Goal: Task Accomplishment & Management: Use online tool/utility

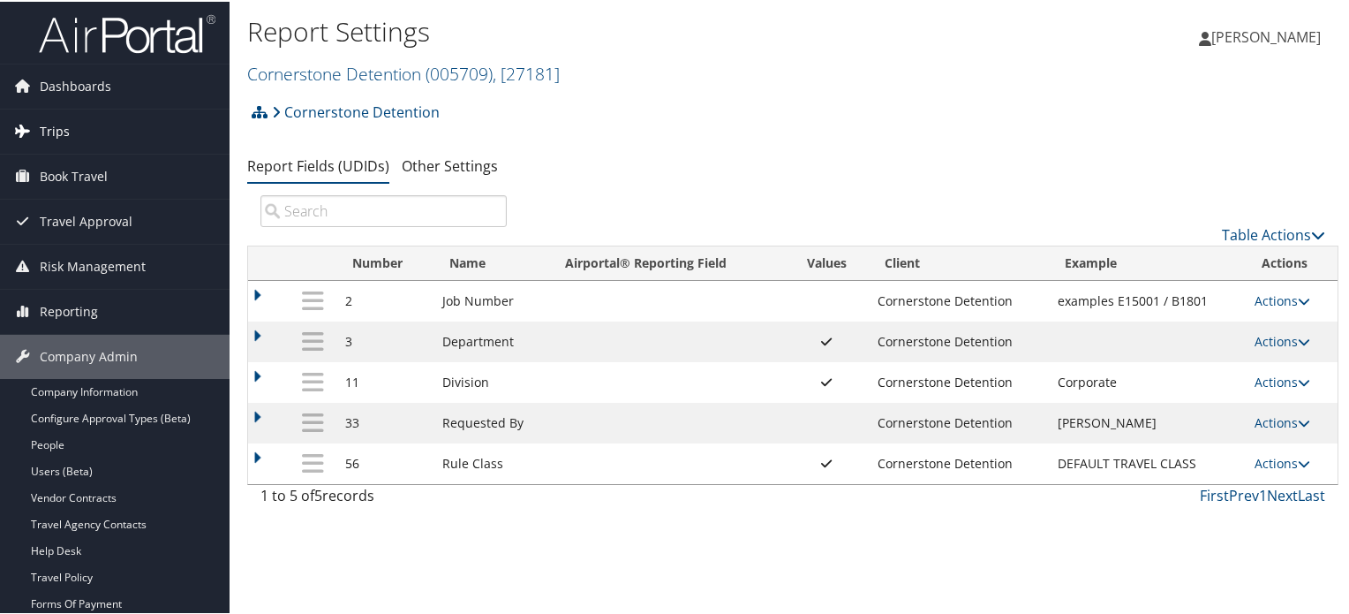
drag, startPoint x: 0, startPoint y: 0, endPoint x: 102, endPoint y: 118, distance: 156.5
click at [102, 118] on link "Trips" at bounding box center [115, 130] width 230 height 44
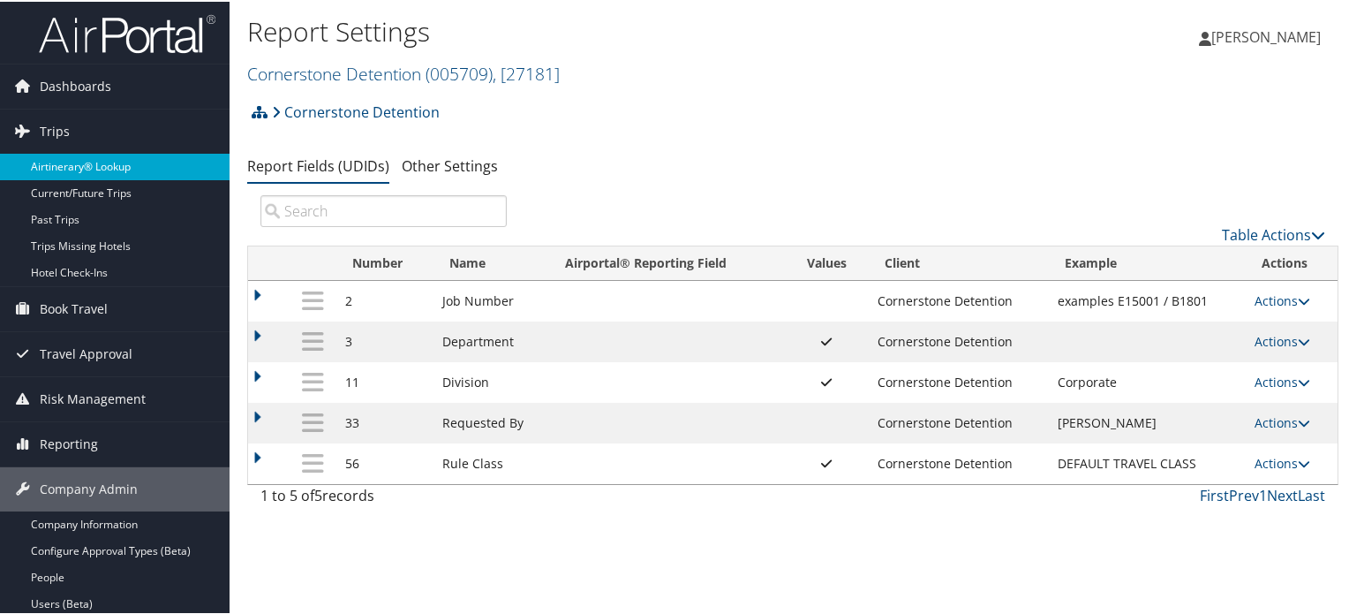
click at [117, 165] on link "Airtinerary® Lookup" at bounding box center [115, 165] width 230 height 26
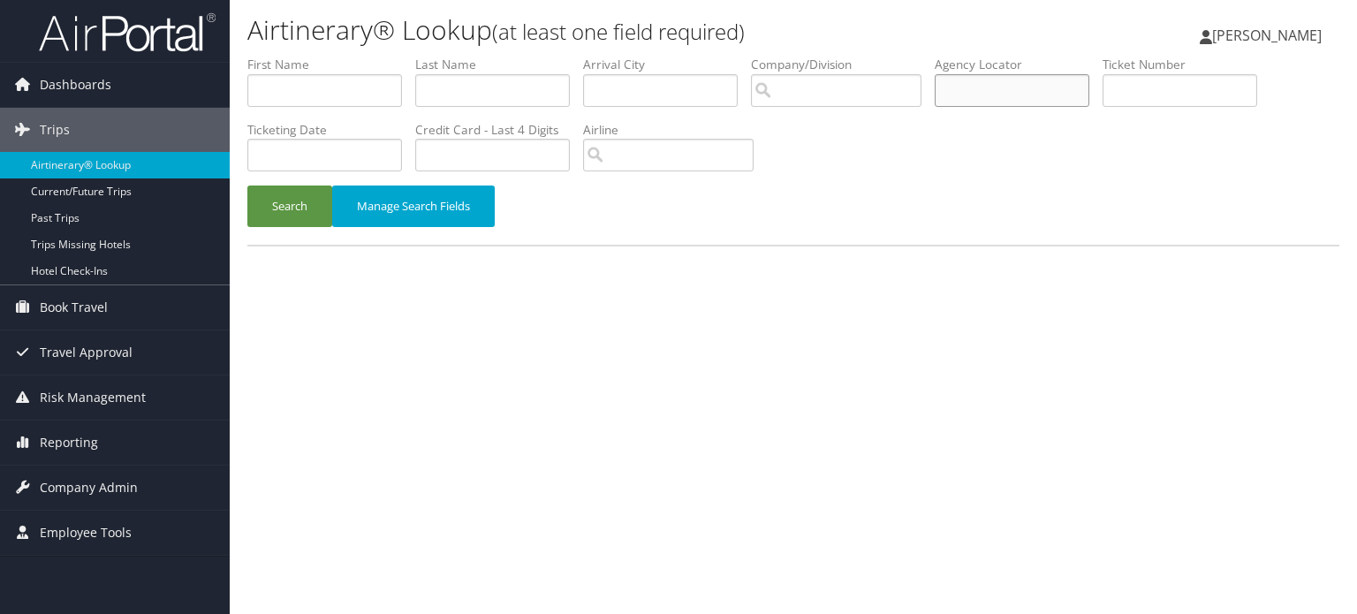
click at [1017, 91] on input "text" at bounding box center [1011, 90] width 155 height 33
paste input "KOODPT"
type input "KOODPT"
click at [306, 208] on button "Search" at bounding box center [289, 206] width 85 height 42
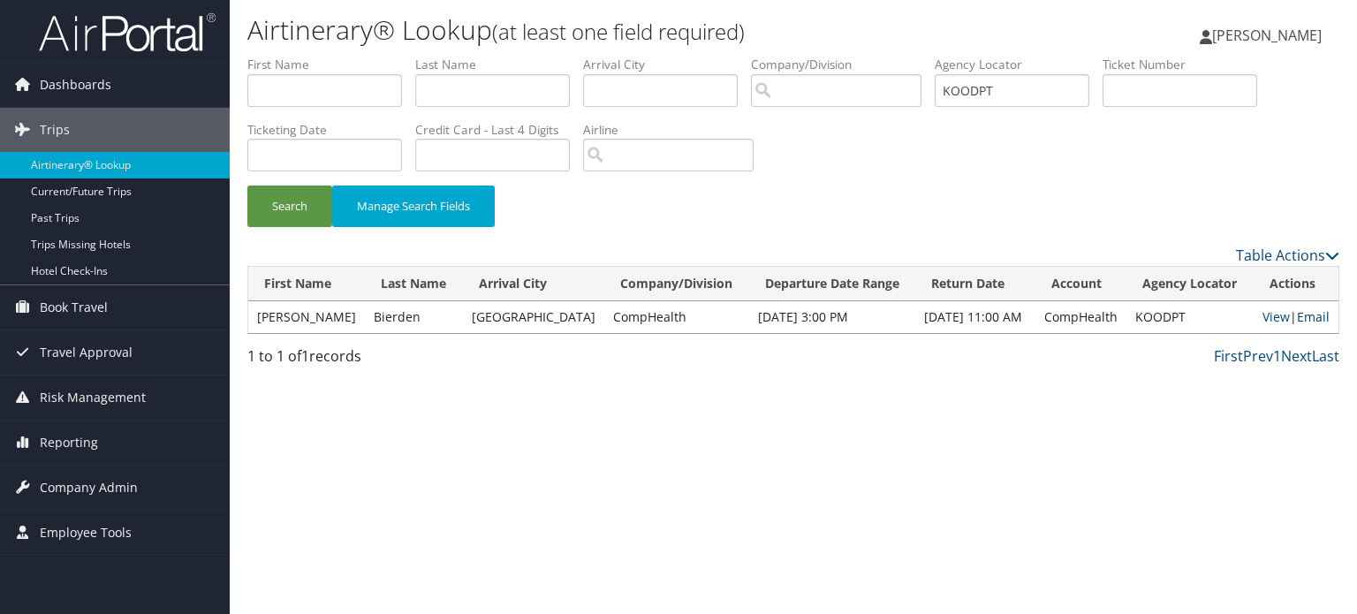
click at [1306, 315] on link "Email" at bounding box center [1312, 316] width 33 height 17
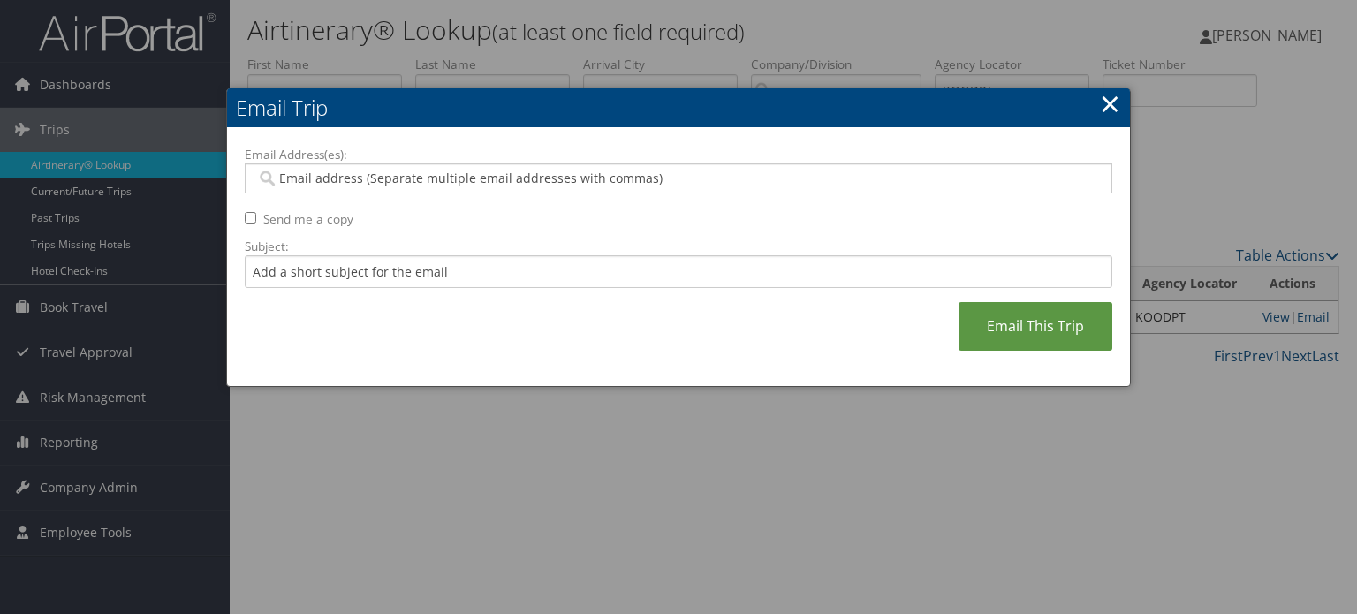
click at [462, 176] on input "Email Address(es):" at bounding box center [678, 179] width 844 height 18
paste input "RBIERDEN@YAHOO.COM"
type input "RBIERDEN@YAHOO.COM"
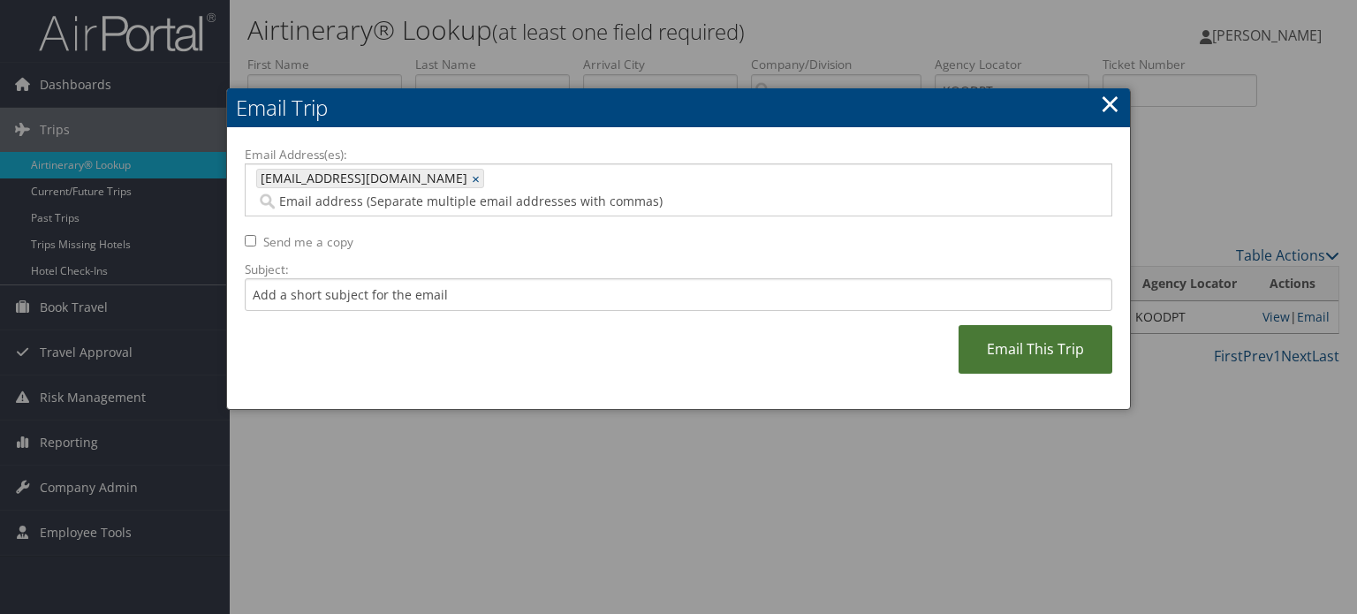
click at [1052, 335] on link "Email This Trip" at bounding box center [1035, 349] width 154 height 49
